Goal: Transaction & Acquisition: Register for event/course

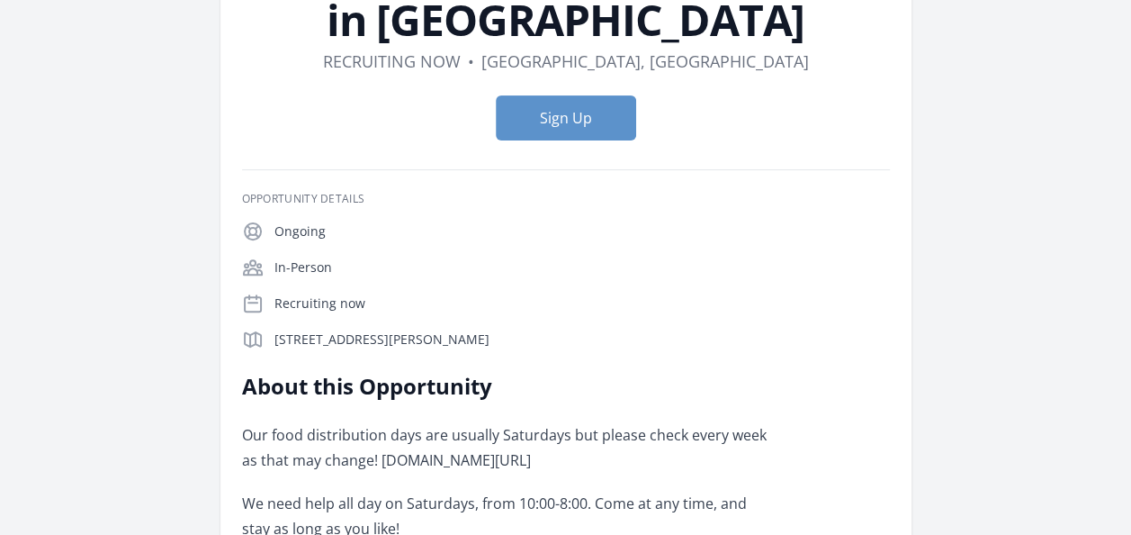
scroll to position [90, 0]
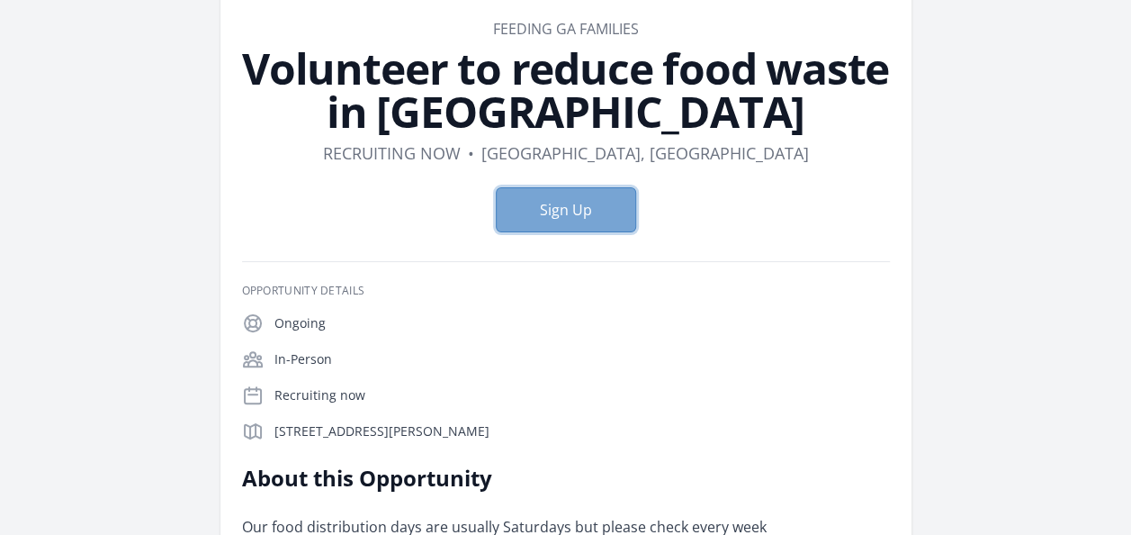
click at [536, 229] on button "Sign Up" at bounding box center [566, 209] width 140 height 45
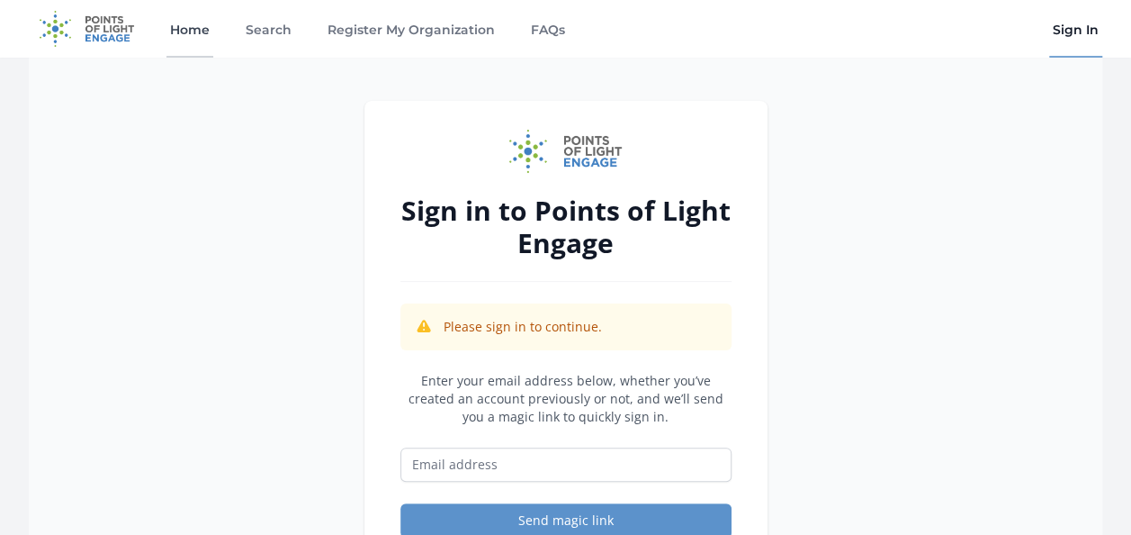
click at [187, 34] on link "Home" at bounding box center [189, 29] width 47 height 58
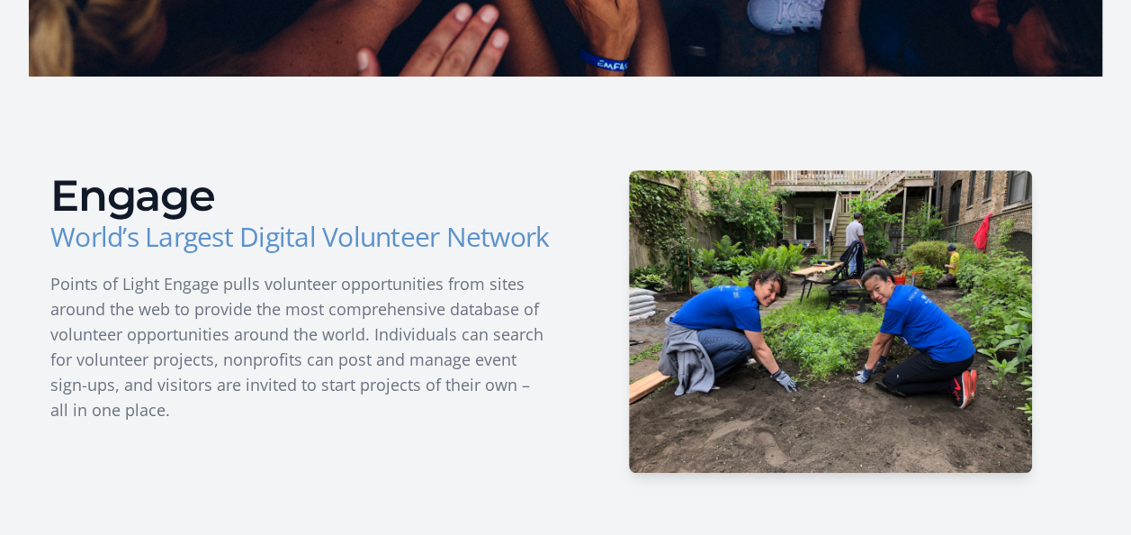
scroll to position [720, 0]
